Goal: Use online tool/utility

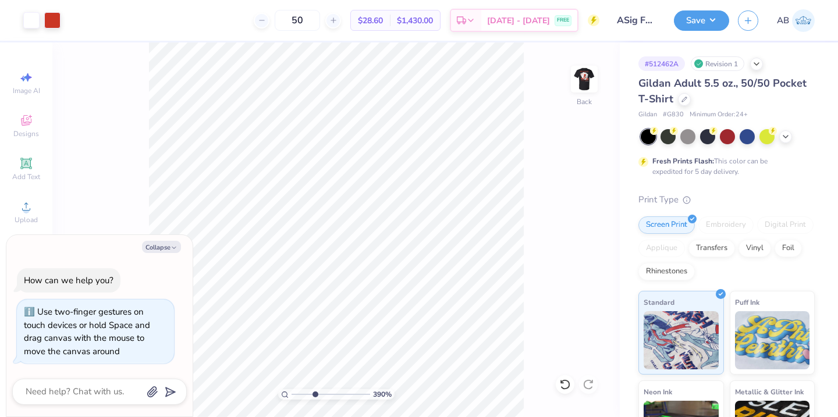
drag, startPoint x: 294, startPoint y: 394, endPoint x: 314, endPoint y: 396, distance: 19.9
type input "3.62"
click at [314, 396] on input "range" at bounding box center [330, 394] width 79 height 10
click at [165, 249] on button "Collapse" at bounding box center [161, 247] width 39 height 12
type textarea "x"
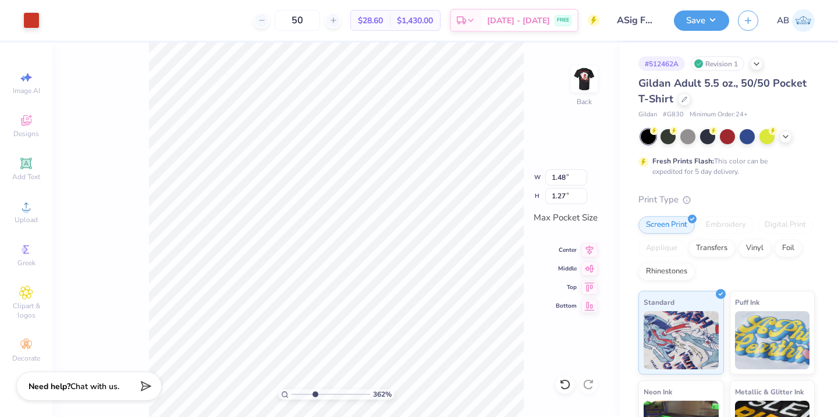
type input "1.48"
type input "1.27"
drag, startPoint x: 316, startPoint y: 394, endPoint x: 297, endPoint y: 394, distance: 19.2
click at [297, 394] on input "range" at bounding box center [330, 394] width 79 height 10
drag, startPoint x: 298, startPoint y: 396, endPoint x: 273, endPoint y: 396, distance: 24.4
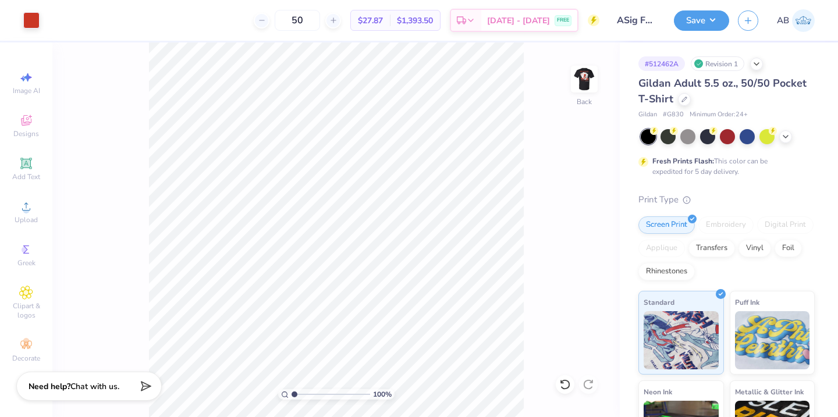
type input "1"
click at [291, 396] on input "range" at bounding box center [330, 394] width 79 height 10
